Goal: Task Accomplishment & Management: Manage account settings

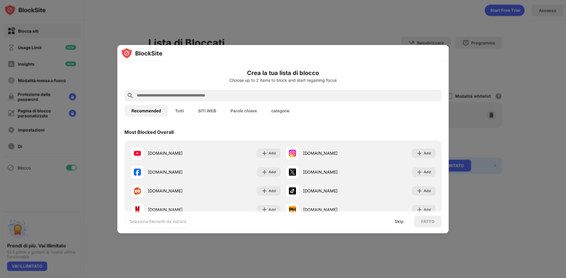
click at [179, 113] on button "Tutti" at bounding box center [179, 111] width 23 height 12
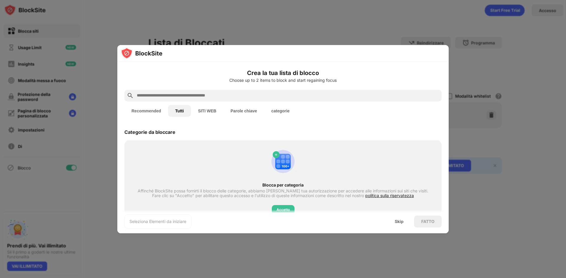
click at [147, 111] on button "Recommended" at bounding box center [146, 111] width 44 height 12
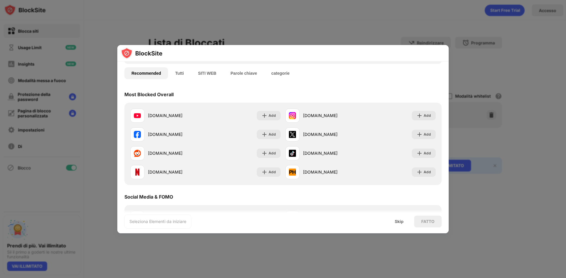
scroll to position [88, 0]
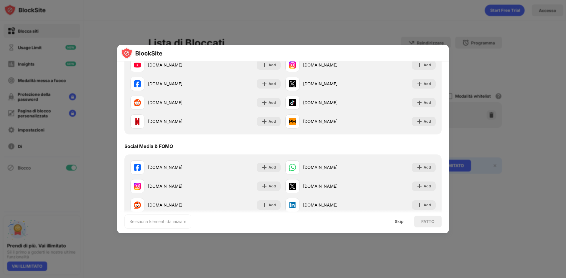
click at [253, 20] on div at bounding box center [283, 139] width 566 height 278
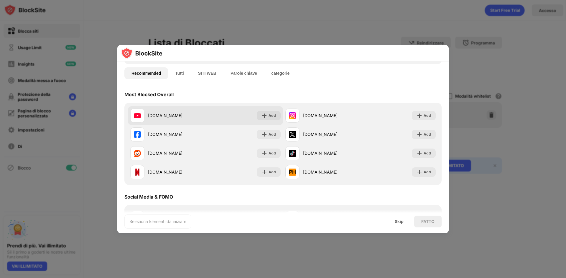
scroll to position [0, 0]
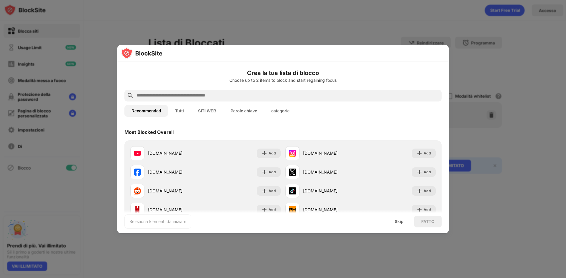
click at [180, 113] on button "Tutti" at bounding box center [179, 111] width 23 height 12
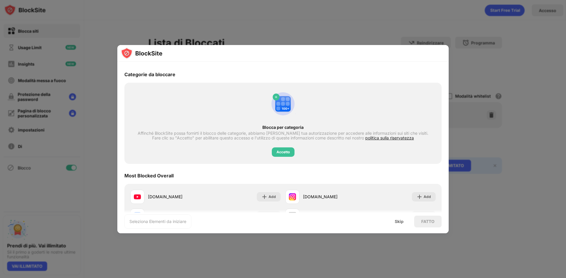
scroll to position [59, 0]
click at [276, 153] on div "Accetto" at bounding box center [282, 151] width 13 height 6
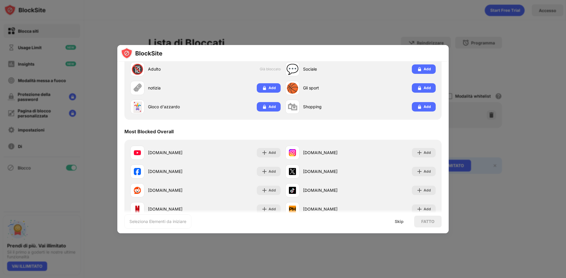
scroll to position [29, 0]
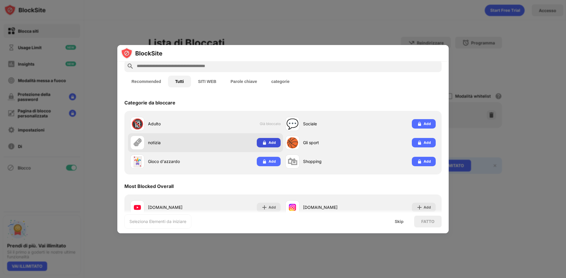
click at [263, 142] on img at bounding box center [264, 143] width 6 height 6
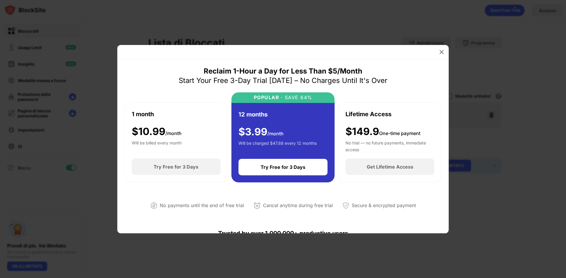
click at [445, 54] on div at bounding box center [441, 51] width 9 height 9
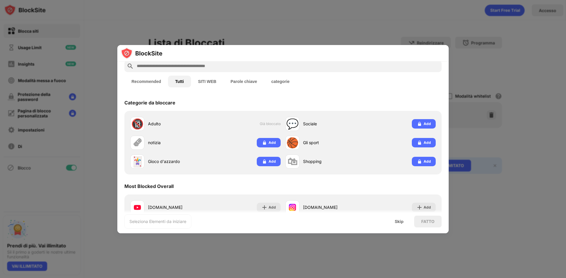
click at [209, 84] on button "SITI WEB" at bounding box center [207, 82] width 32 height 12
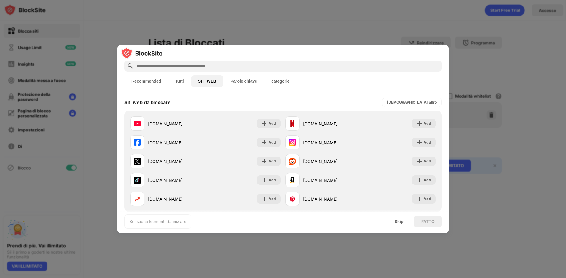
click at [194, 36] on div at bounding box center [283, 139] width 566 height 278
click at [402, 223] on div "Skip" at bounding box center [399, 222] width 9 height 5
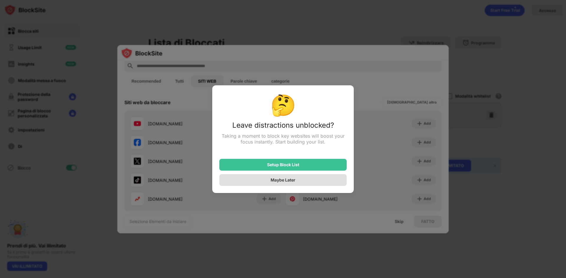
click at [278, 182] on div "Maybe Later" at bounding box center [283, 180] width 25 height 5
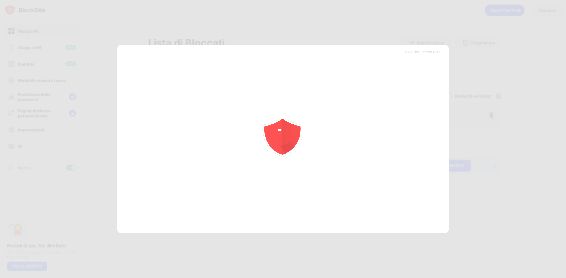
scroll to position [0, 0]
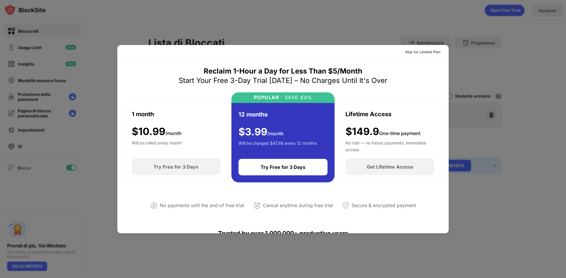
click at [418, 54] on div "Skip for Limited Plan" at bounding box center [422, 52] width 35 height 6
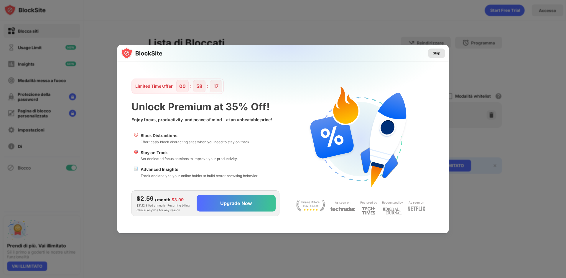
click at [435, 53] on div "Skip" at bounding box center [437, 53] width 8 height 6
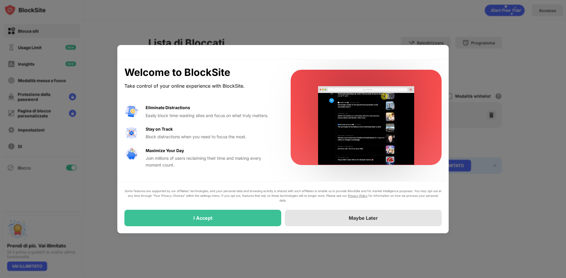
click at [402, 221] on div "Maybe Later" at bounding box center [363, 218] width 157 height 17
